Goal: Task Accomplishment & Management: Complete application form

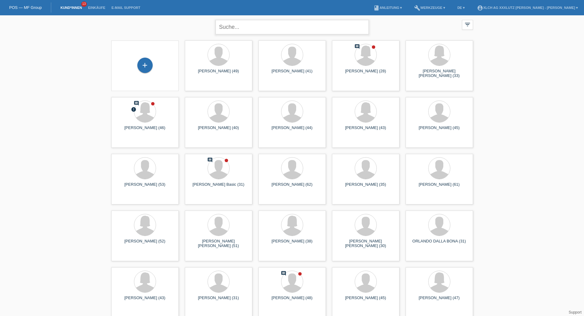
click at [254, 29] on input "text" at bounding box center [291, 27] width 153 height 14
click at [236, 24] on input "text" at bounding box center [291, 27] width 153 height 14
type input "ron januzaj"
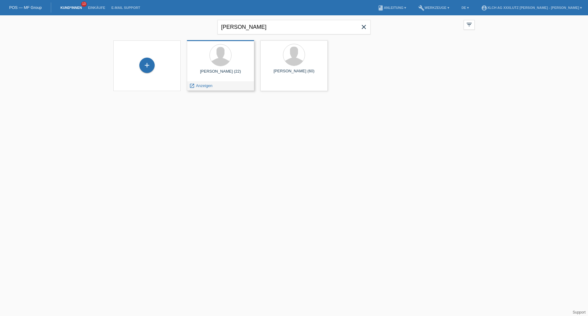
click at [211, 44] on div "Ron Januzaj (22) launch Anzeigen" at bounding box center [220, 65] width 67 height 51
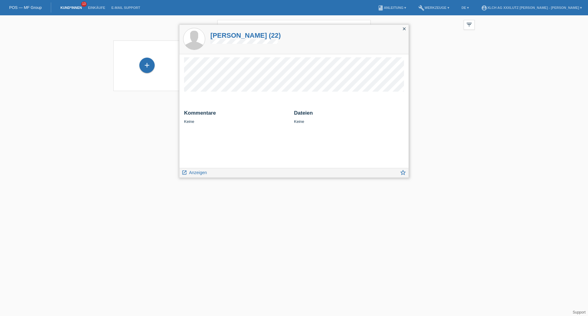
click at [403, 28] on icon "close" at bounding box center [404, 28] width 5 height 5
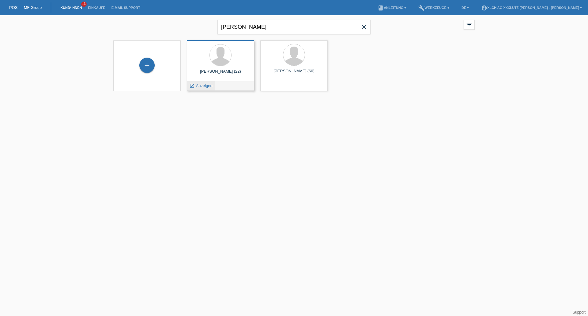
click at [201, 86] on span "Anzeigen" at bounding box center [204, 85] width 17 height 5
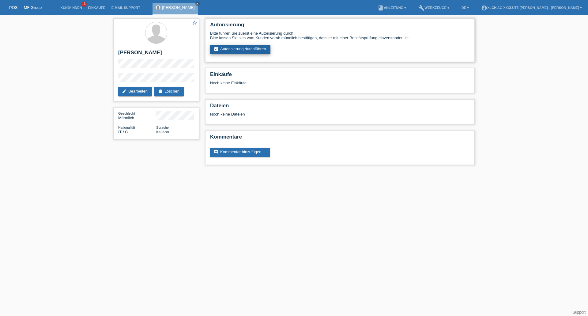
click at [250, 49] on link "assignment_turned_in Autorisierung durchführen" at bounding box center [240, 49] width 60 height 9
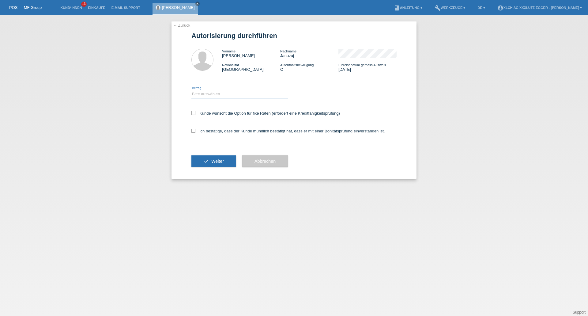
click at [223, 93] on select "Bitte auswählen CHF 1.00 - CHF 499.00 CHF 500.00 - CHF 1'999.00 CHF 2'000.00 - …" at bounding box center [240, 93] width 97 height 7
select select "3"
click at [192, 90] on select "Bitte auswählen CHF 1.00 - CHF 499.00 CHF 500.00 - CHF 1'999.00 CHF 2'000.00 - …" at bounding box center [240, 93] width 97 height 7
click at [196, 114] on label "Kunde wünscht die Option für fixe Raten (erfordert eine Kreditfähigkeitsprüfung)" at bounding box center [266, 113] width 149 height 5
click at [196, 114] on input "Kunde wünscht die Option für fixe Raten (erfordert eine Kreditfähigkeitsprüfung)" at bounding box center [194, 113] width 4 height 4
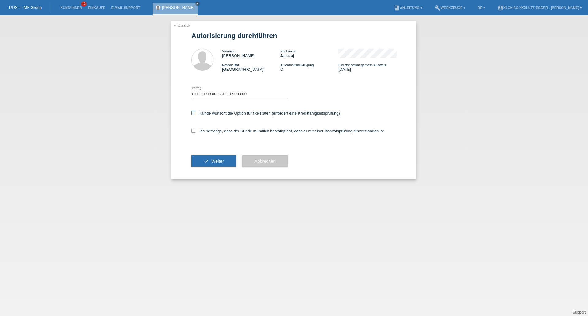
checkbox input "true"
click at [194, 131] on icon at bounding box center [194, 131] width 4 height 4
click at [194, 131] on input "Ich bestätige, dass der Kunde mündlich bestätigt hat, dass er mit einer Bonität…" at bounding box center [194, 131] width 4 height 4
checkbox input "true"
click at [201, 157] on button "check Weiter" at bounding box center [214, 161] width 45 height 12
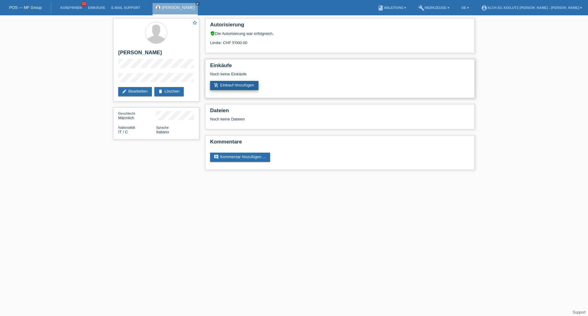
click at [231, 88] on link "add_shopping_cart Einkauf hinzufügen" at bounding box center [234, 85] width 48 height 9
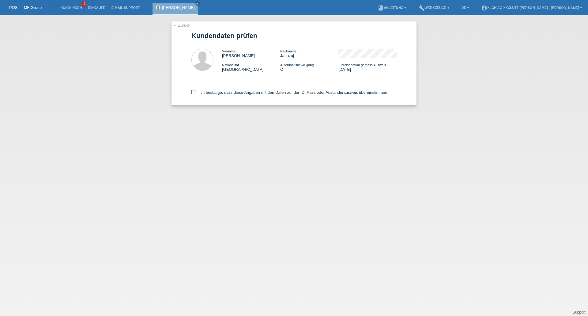
click at [192, 93] on icon at bounding box center [194, 92] width 4 height 4
click at [192, 93] on input "Ich bestätige, dass diese Angaben mit den Daten auf der ID, Pass oder Ausländer…" at bounding box center [194, 92] width 4 height 4
checkbox input "true"
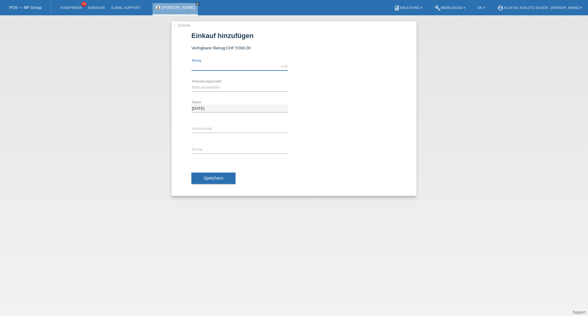
click at [224, 65] on input "text" at bounding box center [240, 67] width 97 height 8
paste input "2139"
type input "2139.00"
click at [202, 149] on input "text" at bounding box center [240, 150] width 97 height 8
click at [214, 150] on input "text" at bounding box center [240, 150] width 97 height 8
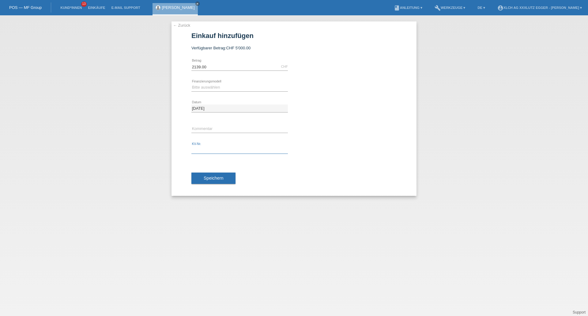
paste input "ERNHM0"
type input "ERNHM0"
click at [216, 89] on select "Bitte auswählen Kauf auf Rechnung mit Teilzahlungsoption Fixe Raten - Zinsübern…" at bounding box center [240, 87] width 97 height 7
select select "109"
click at [192, 84] on select "Bitte auswählen Kauf auf Rechnung mit Teilzahlungsoption Fixe Raten - Zinsübern…" at bounding box center [240, 87] width 97 height 7
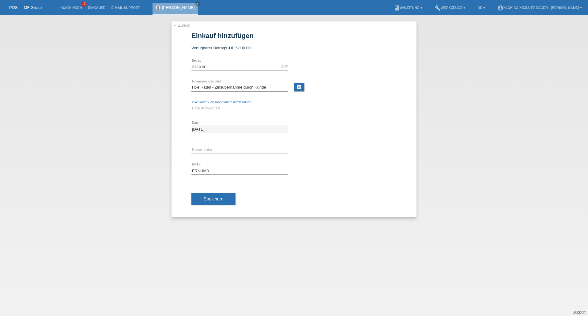
click at [230, 106] on select "Bitte auswählen 6 Raten 12 Raten 24 Raten 36 Raten" at bounding box center [240, 108] width 97 height 7
select select "315"
click at [192, 105] on select "Bitte auswählen 6 Raten 12 Raten 24 Raten 36 Raten" at bounding box center [240, 108] width 97 height 7
click at [214, 200] on span "Speichern" at bounding box center [214, 198] width 20 height 5
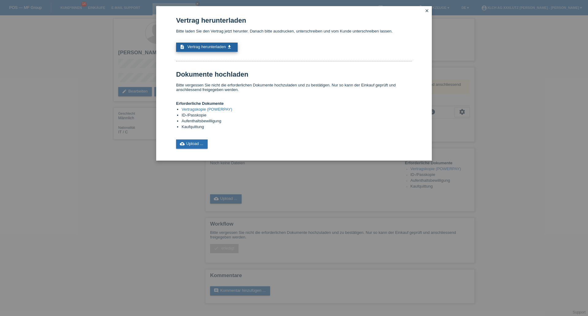
click at [196, 46] on span "Vertrag herunterladen" at bounding box center [207, 46] width 39 height 5
click at [427, 12] on icon "close" at bounding box center [427, 10] width 5 height 5
